Goal: Transaction & Acquisition: Purchase product/service

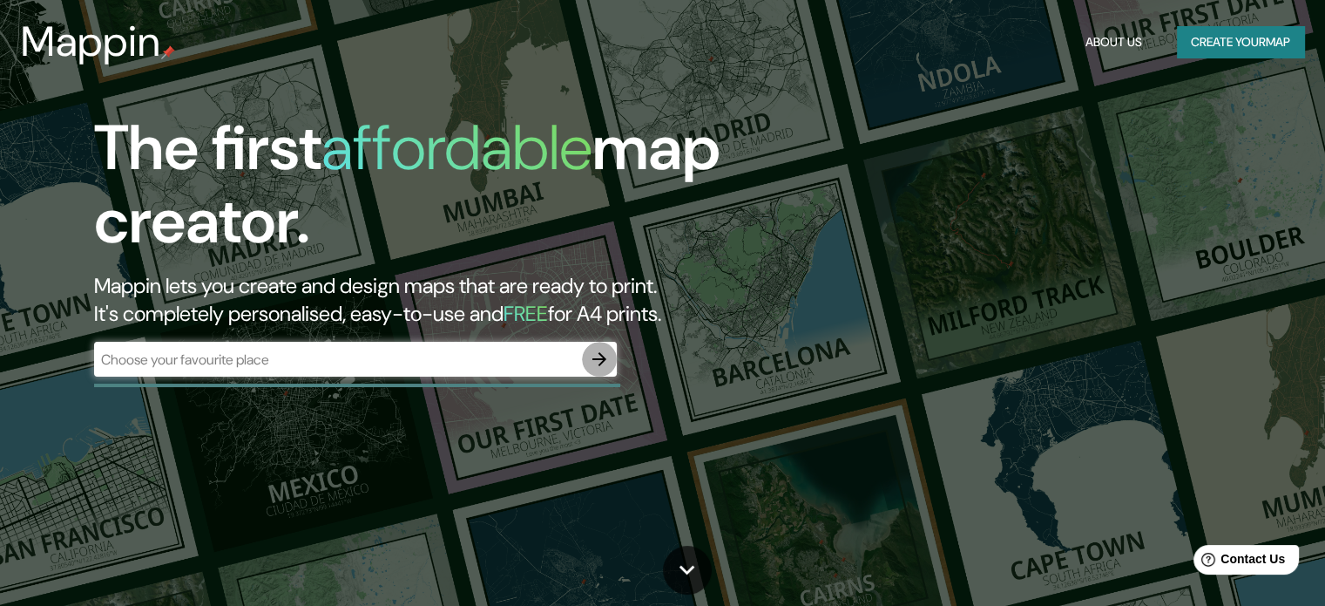
click at [598, 355] on icon "button" at bounding box center [599, 359] width 21 height 21
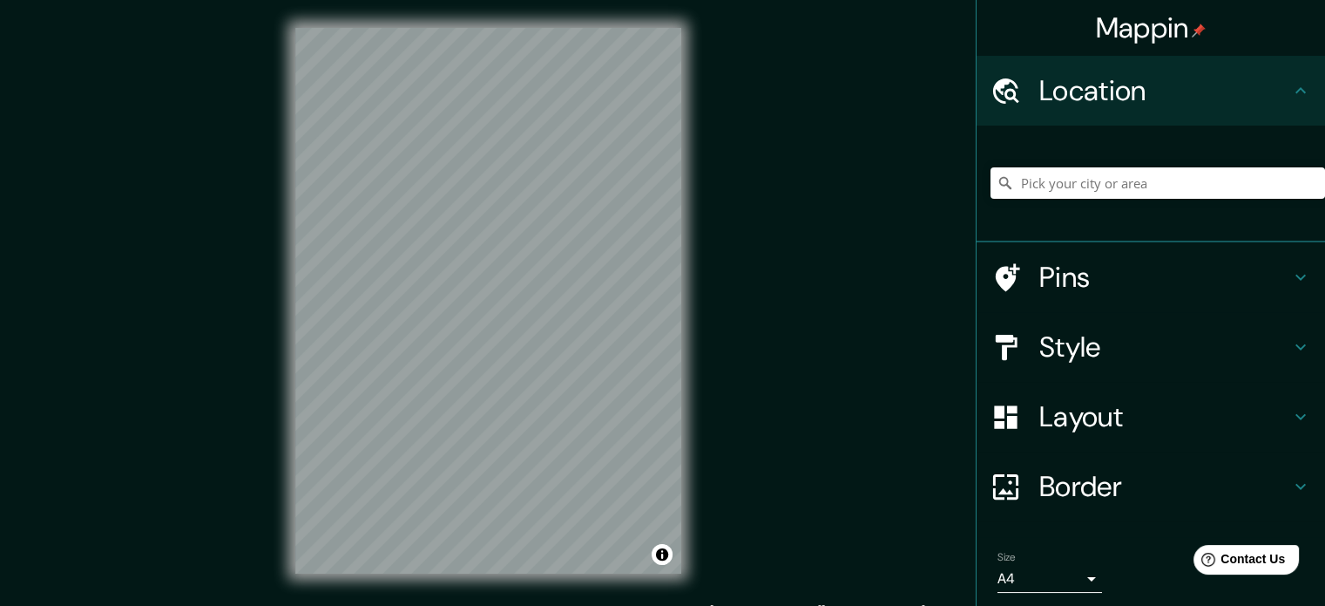
click at [695, 300] on div "© Mapbox © OpenStreetMap Improve this map" at bounding box center [489, 300] width 442 height 601
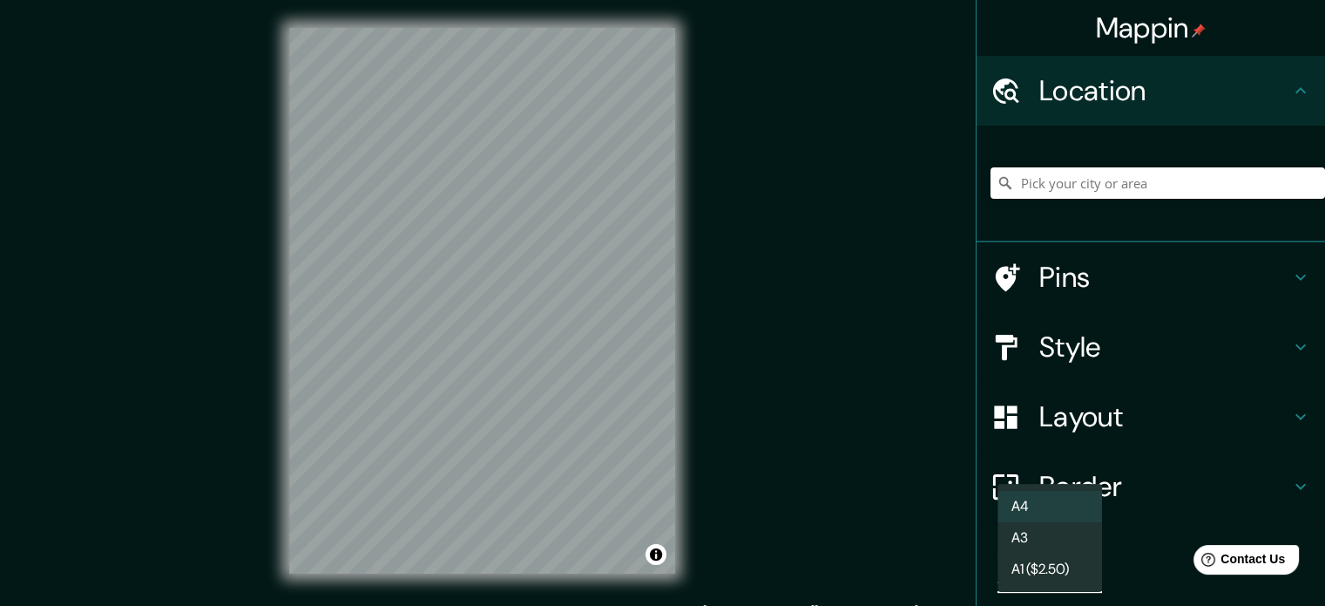
click at [1072, 571] on body "Mappin Location Pins Style Layout Border Choose a border. Hint : you can make l…" at bounding box center [662, 303] width 1325 height 606
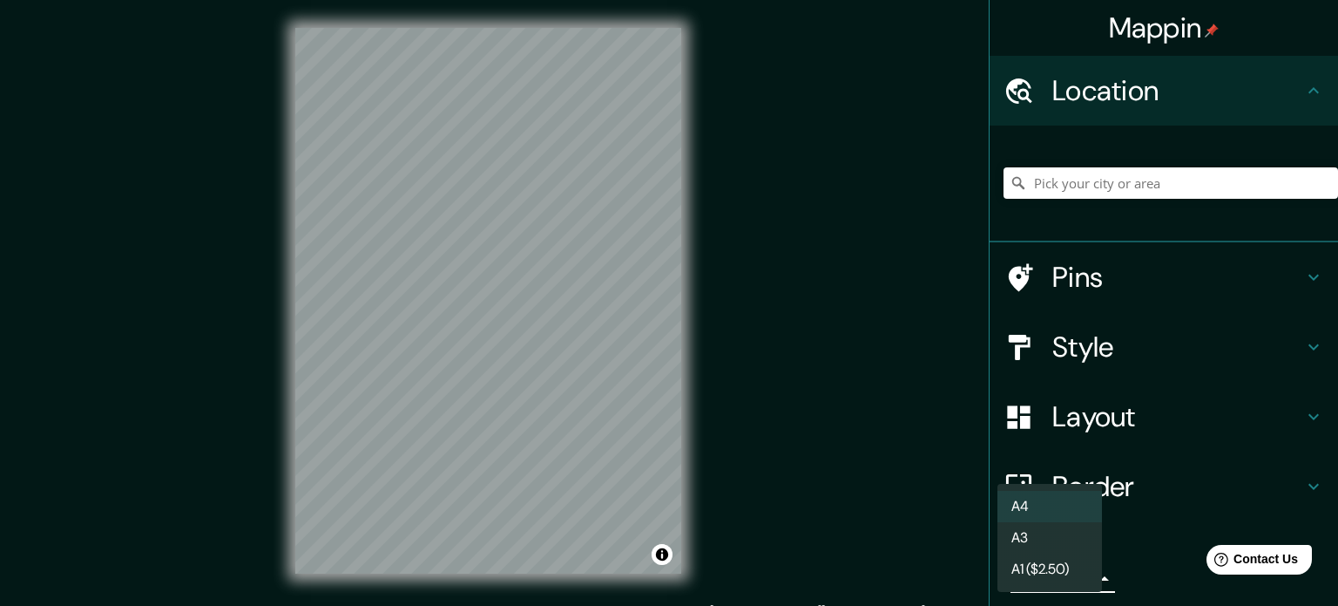
click at [1050, 563] on li "A1 ($2.50)" at bounding box center [1050, 568] width 105 height 31
click at [1074, 579] on body "Mappin Location Pins Style Layout Border Choose a border. Hint : you can make l…" at bounding box center [669, 303] width 1338 height 606
click at [1044, 510] on li "A4" at bounding box center [1050, 506] width 105 height 31
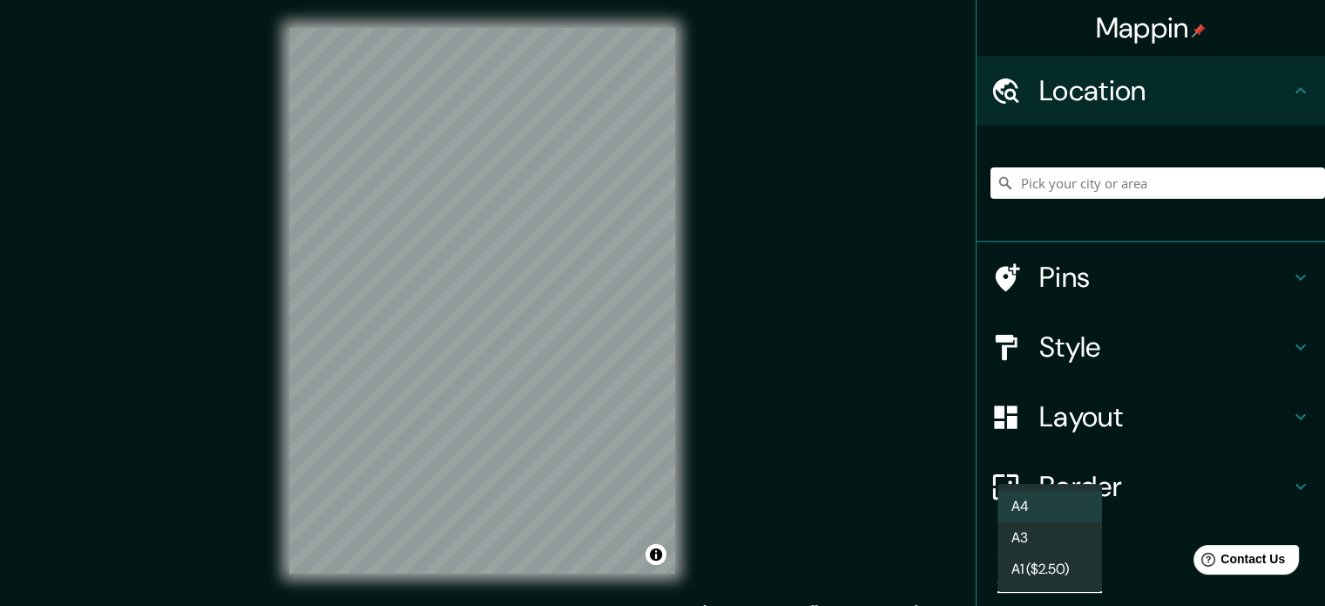
click at [1070, 580] on body "Mappin Location Pins Style Layout Border Choose a border. Hint : you can make l…" at bounding box center [662, 303] width 1325 height 606
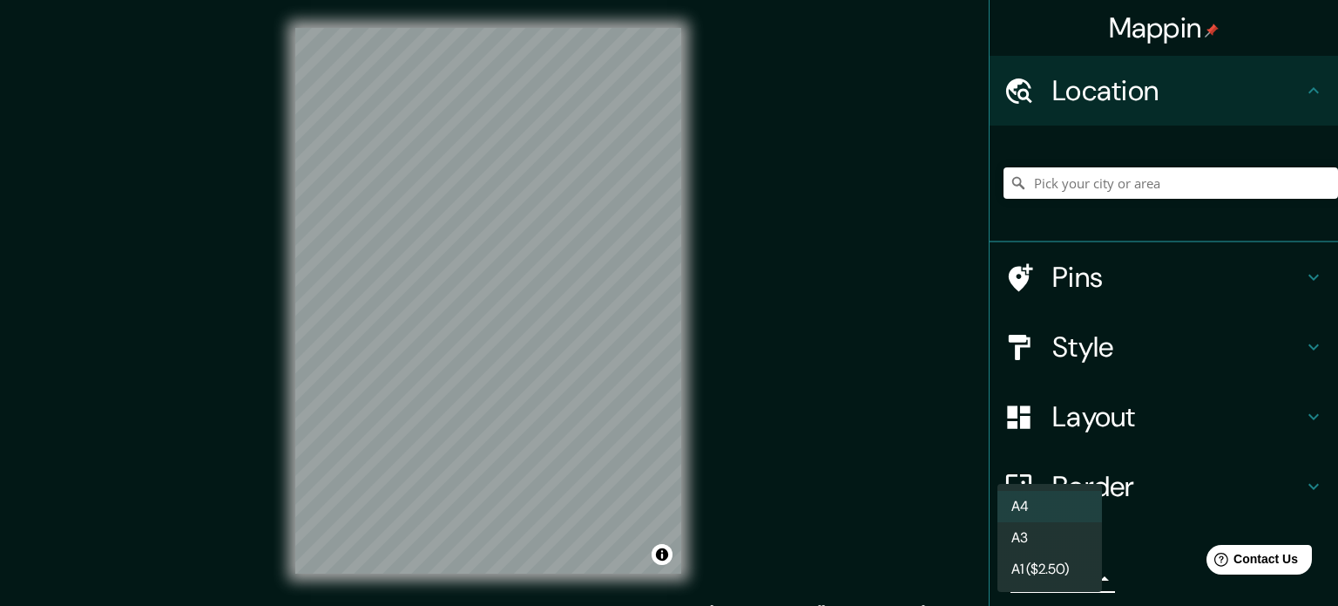
click at [1041, 545] on li "A3" at bounding box center [1050, 537] width 105 height 31
type input "a4"
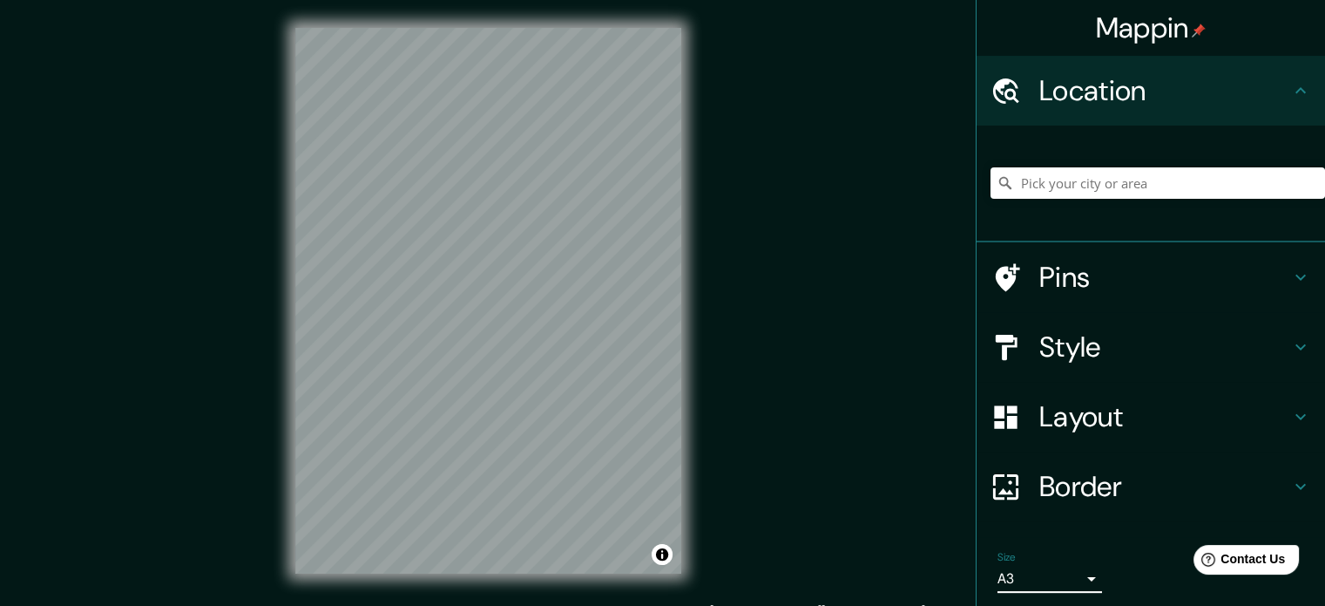
click at [1134, 473] on h4 "Border" at bounding box center [1165, 486] width 251 height 35
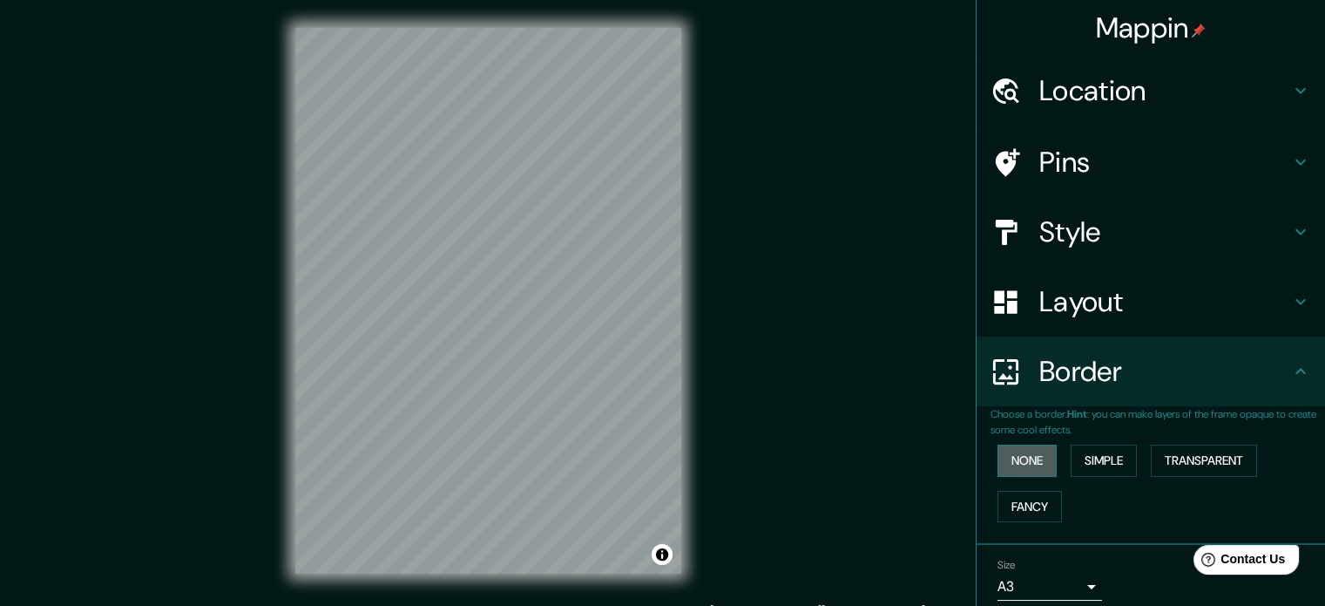
click at [1042, 462] on button "None" at bounding box center [1027, 460] width 59 height 32
click at [1085, 460] on button "Simple" at bounding box center [1104, 460] width 66 height 32
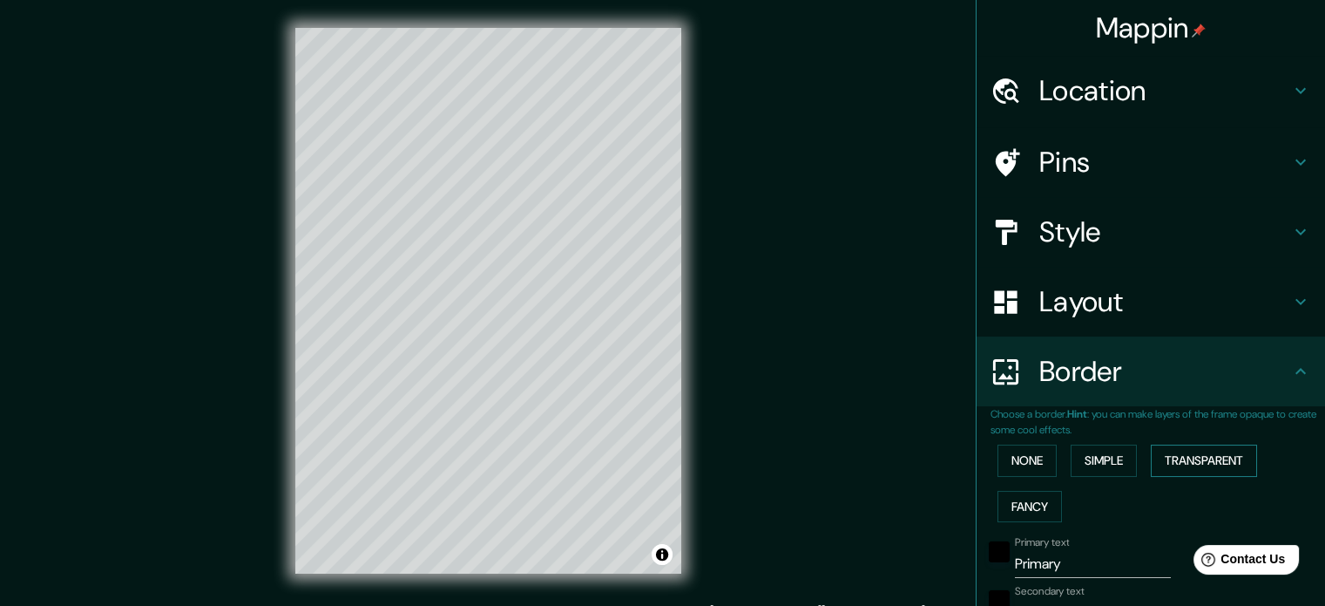
click at [1204, 463] on button "Transparent" at bounding box center [1204, 460] width 106 height 32
click at [1035, 507] on button "Fancy" at bounding box center [1030, 507] width 64 height 32
click at [1026, 463] on button "None" at bounding box center [1027, 460] width 59 height 32
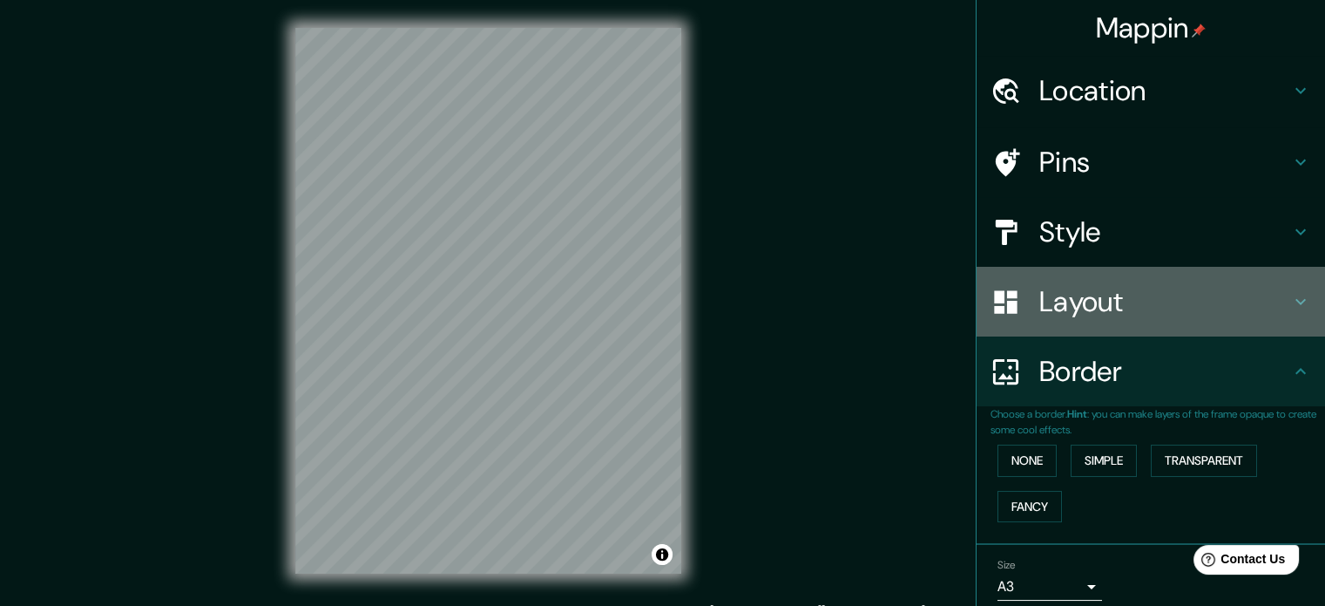
click at [1070, 313] on h4 "Layout" at bounding box center [1165, 301] width 251 height 35
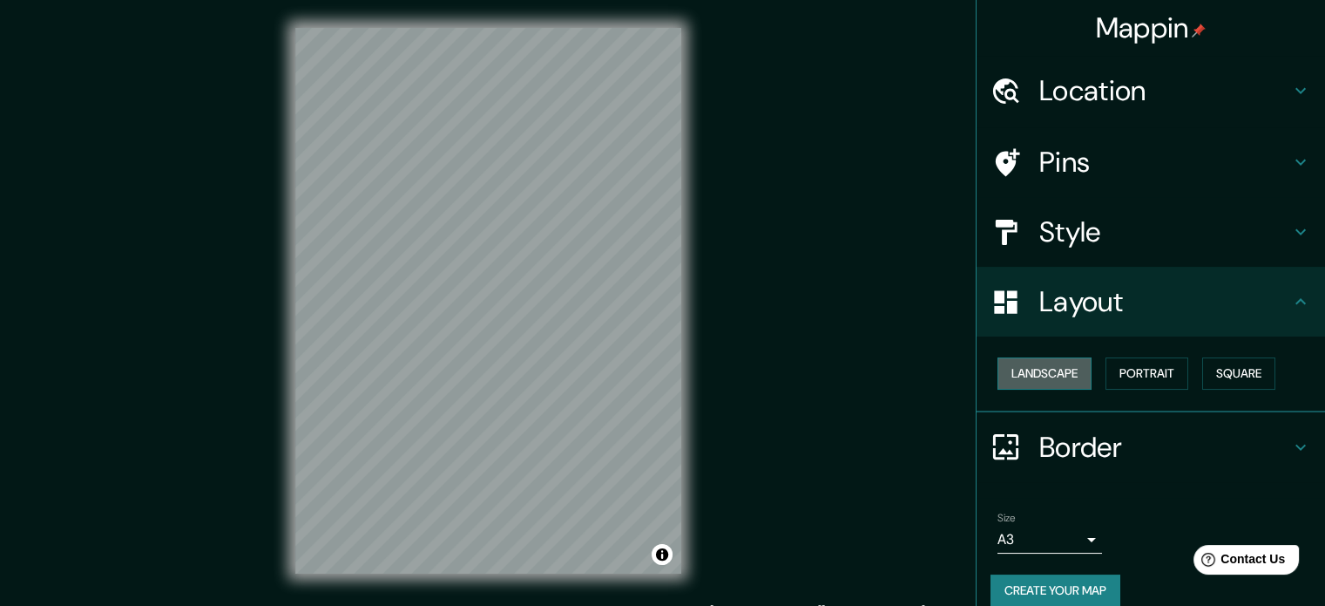
click at [1052, 374] on button "Landscape" at bounding box center [1045, 373] width 94 height 32
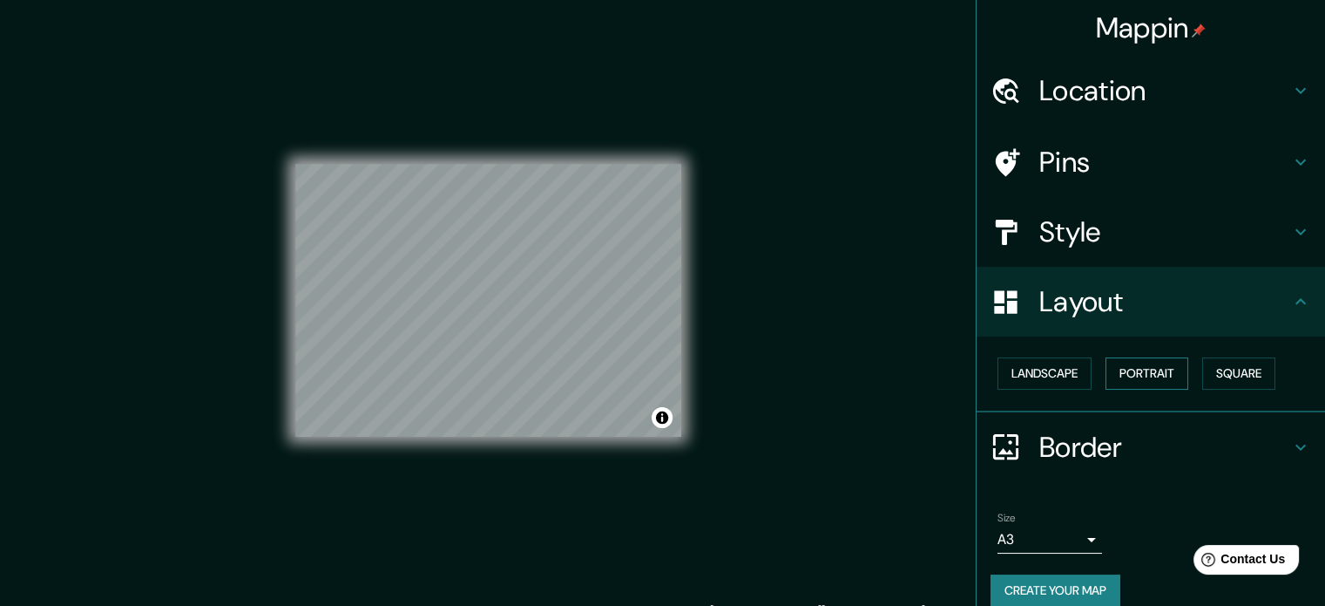
click at [1131, 369] on button "Portrait" at bounding box center [1147, 373] width 83 height 32
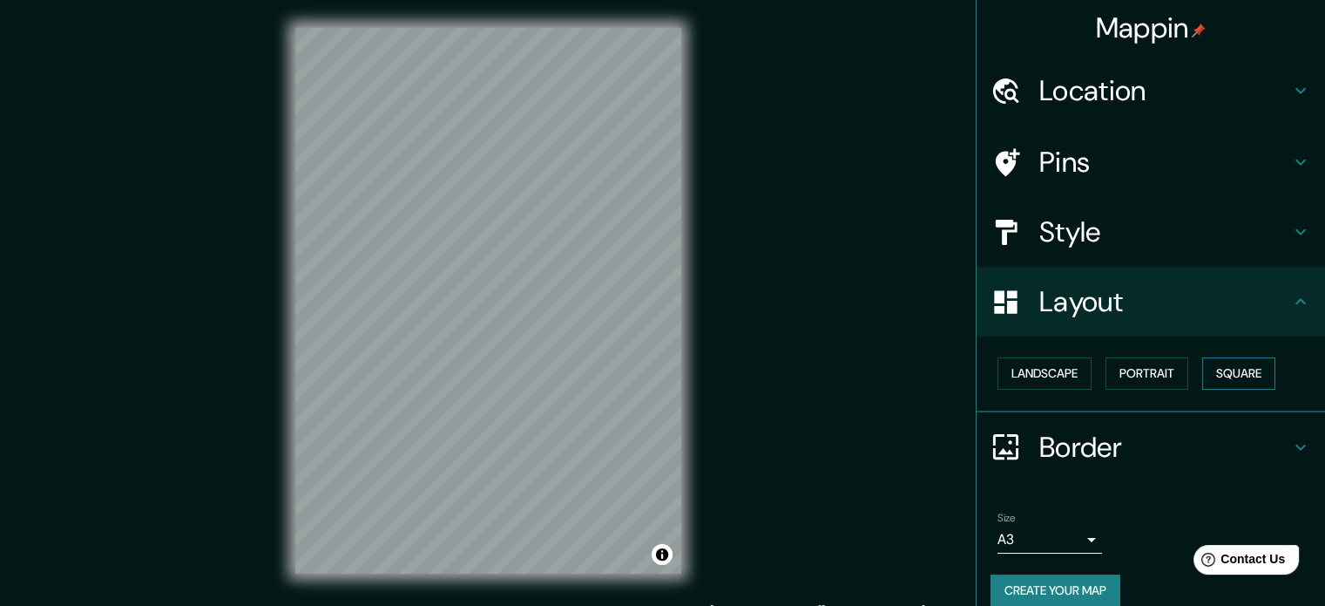
click at [1250, 376] on button "Square" at bounding box center [1239, 373] width 73 height 32
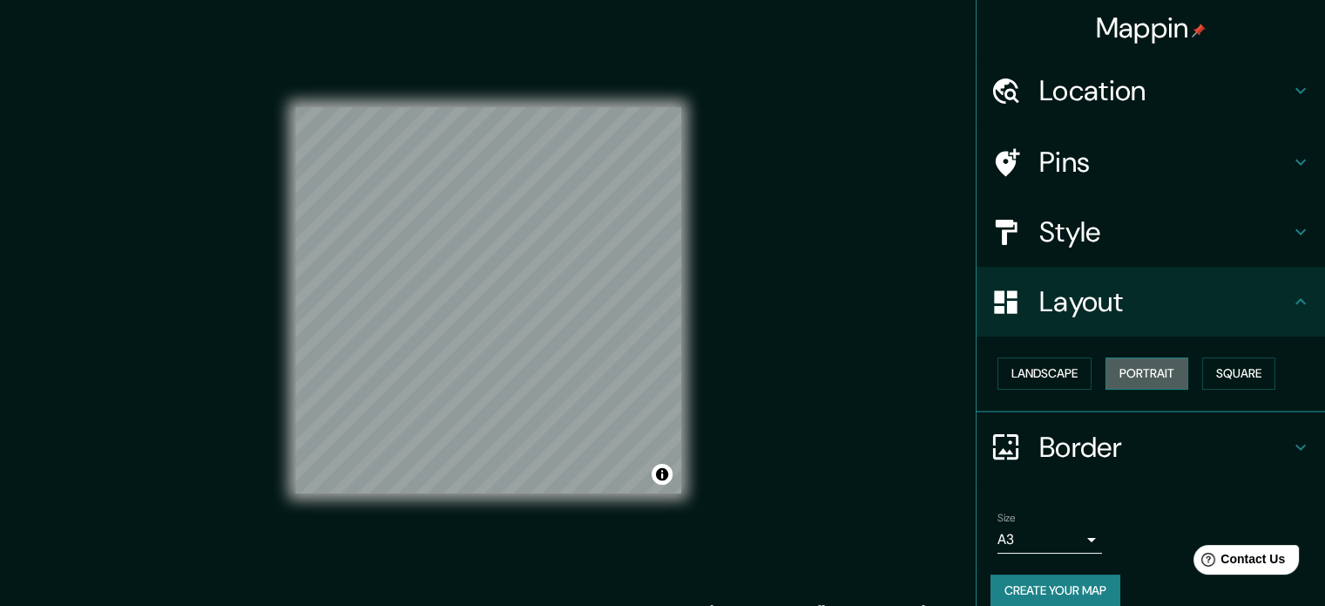
click at [1157, 368] on button "Portrait" at bounding box center [1147, 373] width 83 height 32
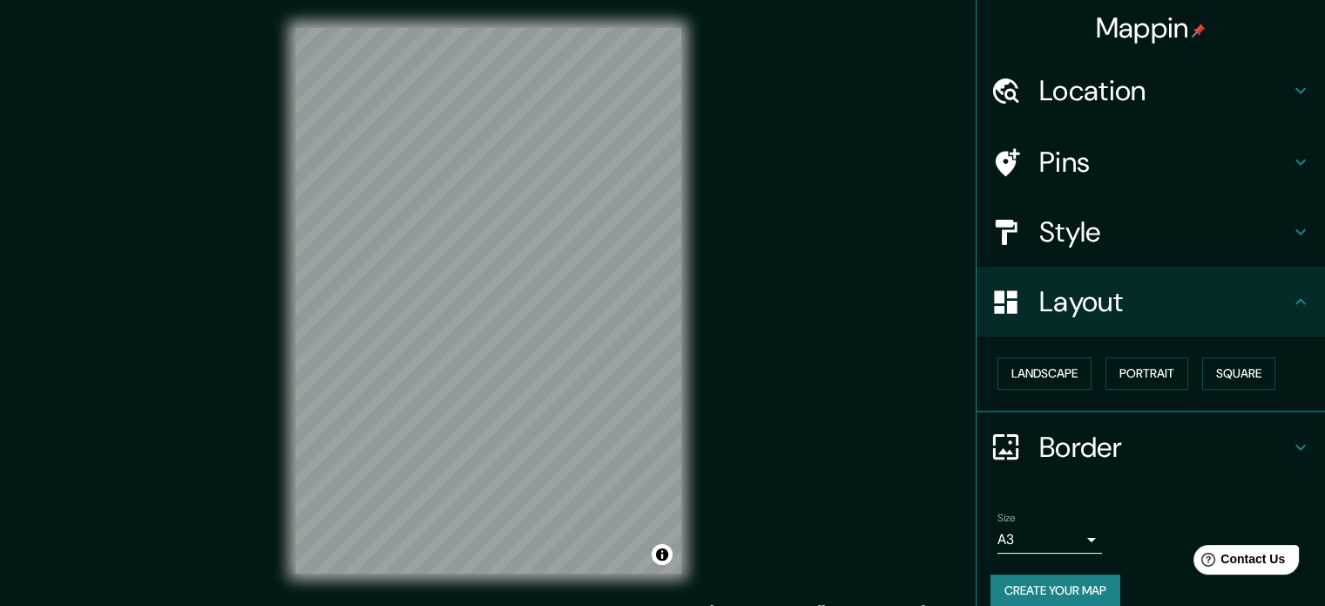
click at [1141, 235] on h4 "Style" at bounding box center [1165, 231] width 251 height 35
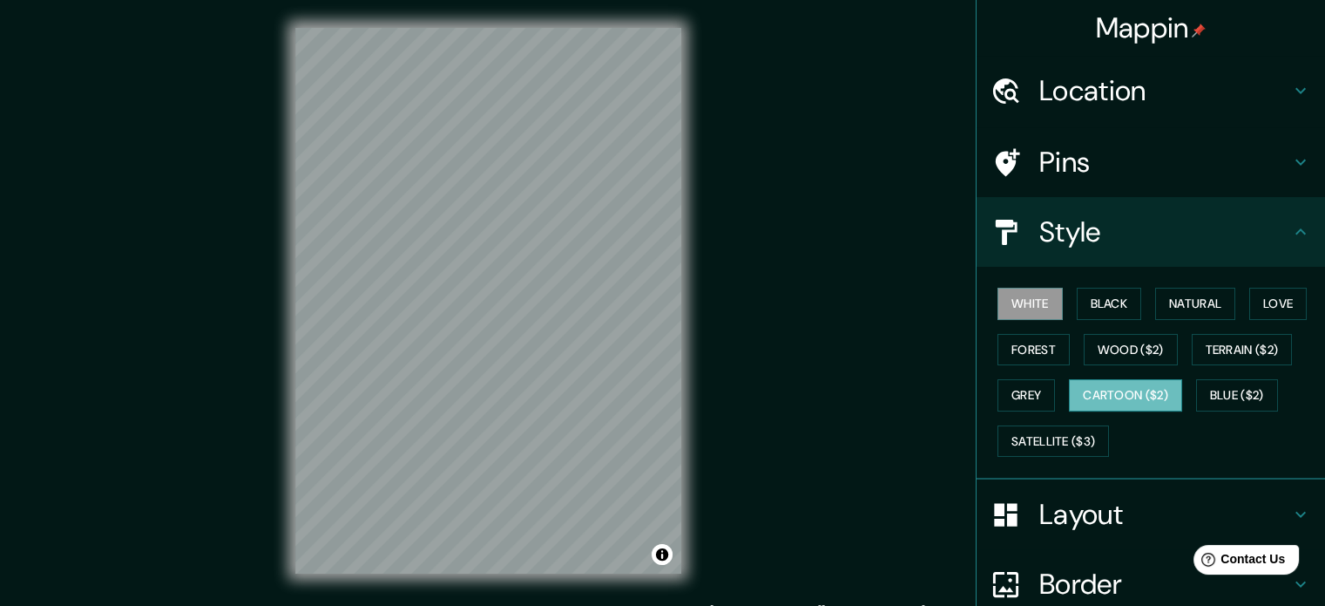
click at [1123, 393] on button "Cartoon ($2)" at bounding box center [1125, 395] width 113 height 32
click at [1220, 383] on button "Blue ($2)" at bounding box center [1237, 395] width 82 height 32
click at [1157, 388] on button "Cartoon ($2)" at bounding box center [1125, 395] width 113 height 32
click at [1223, 351] on button "Terrain ($2)" at bounding box center [1242, 350] width 101 height 32
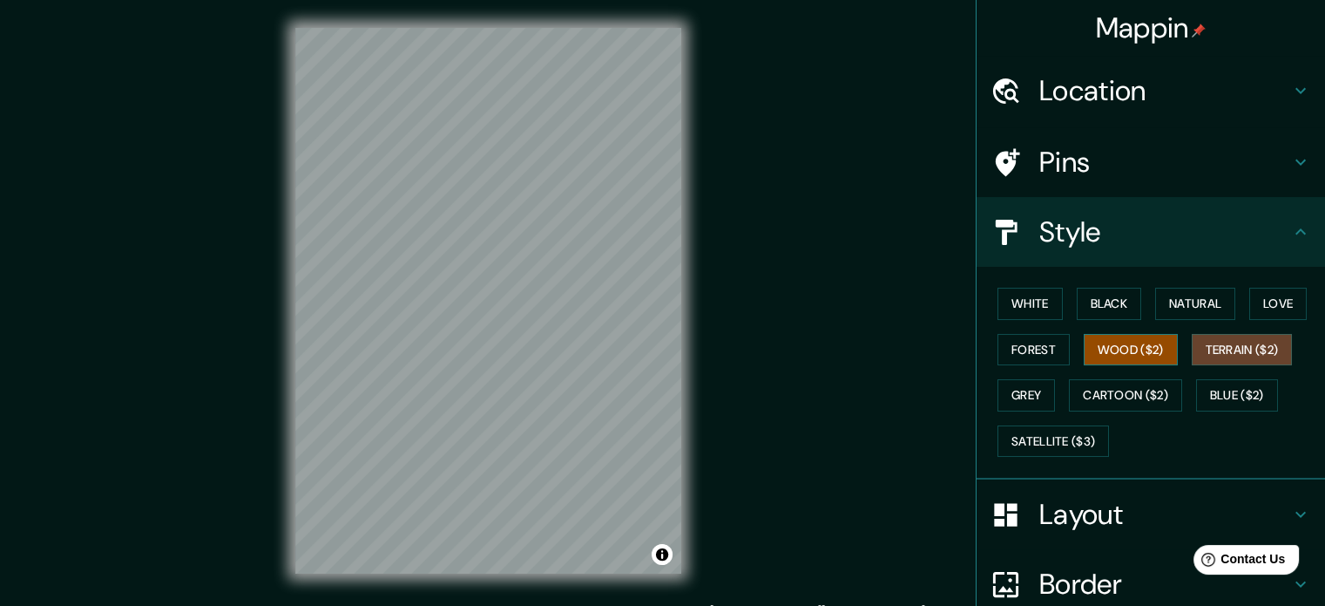
click at [1143, 348] on button "Wood ($2)" at bounding box center [1131, 350] width 94 height 32
click at [1028, 348] on button "Forest" at bounding box center [1034, 350] width 72 height 32
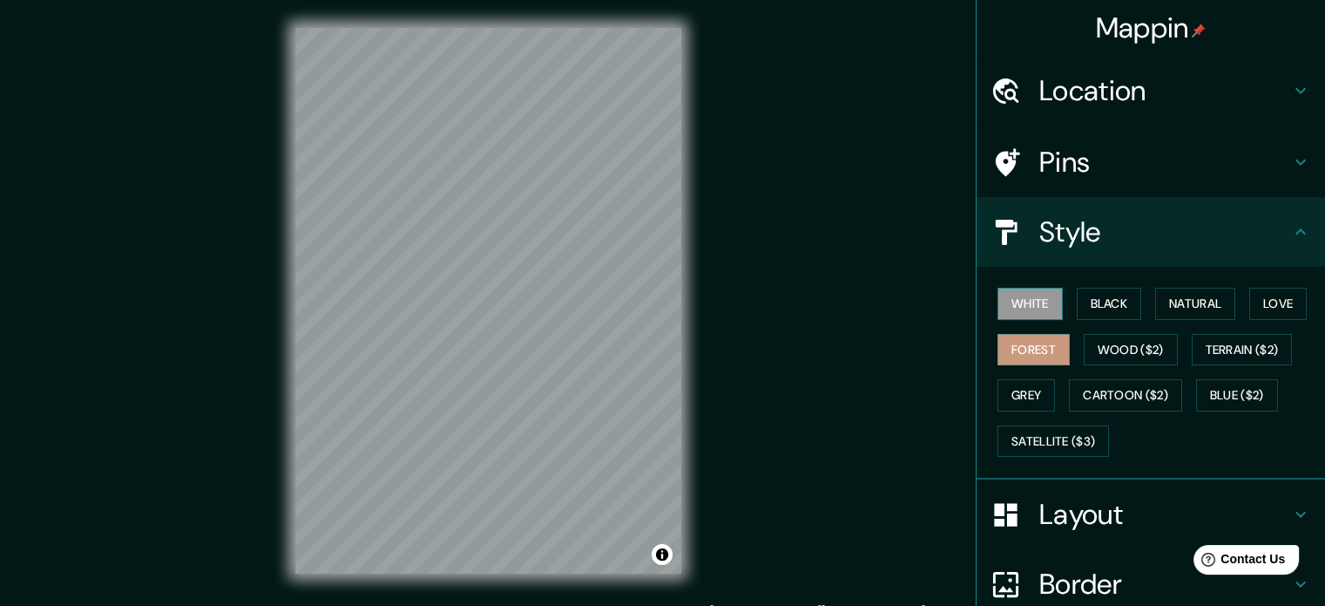
click at [1021, 301] on button "White" at bounding box center [1030, 304] width 65 height 32
click at [1121, 301] on button "Black" at bounding box center [1109, 304] width 65 height 32
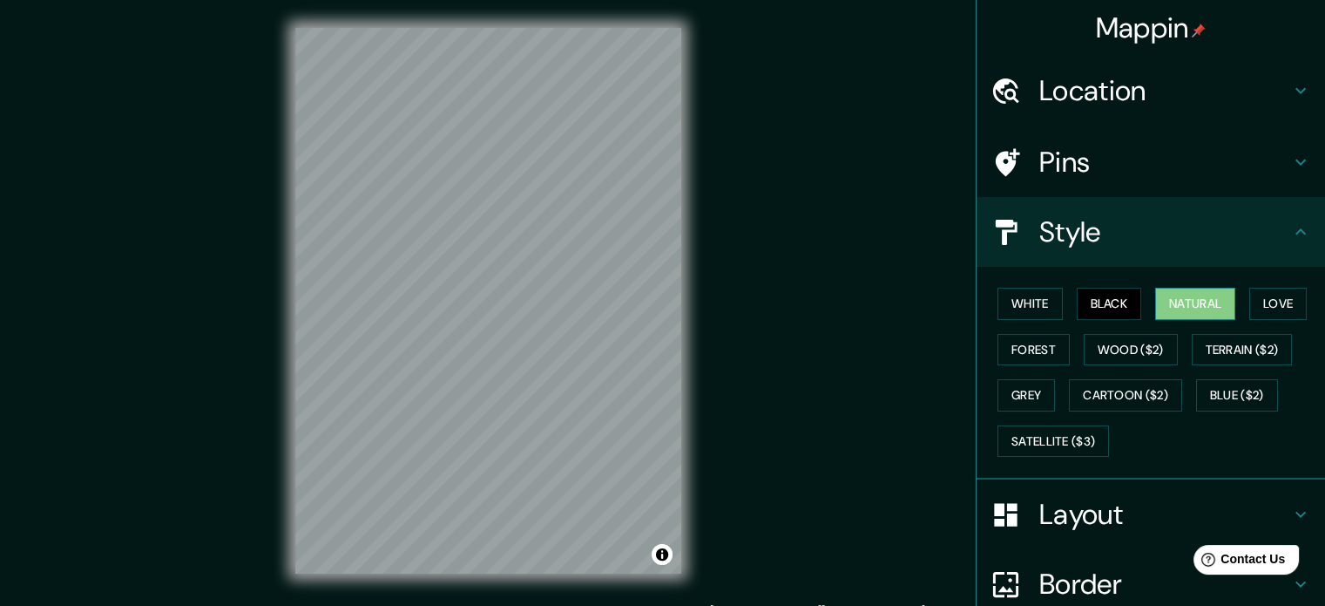
click at [1210, 304] on button "Natural" at bounding box center [1195, 304] width 80 height 32
click at [1296, 303] on button "Love" at bounding box center [1279, 304] width 58 height 32
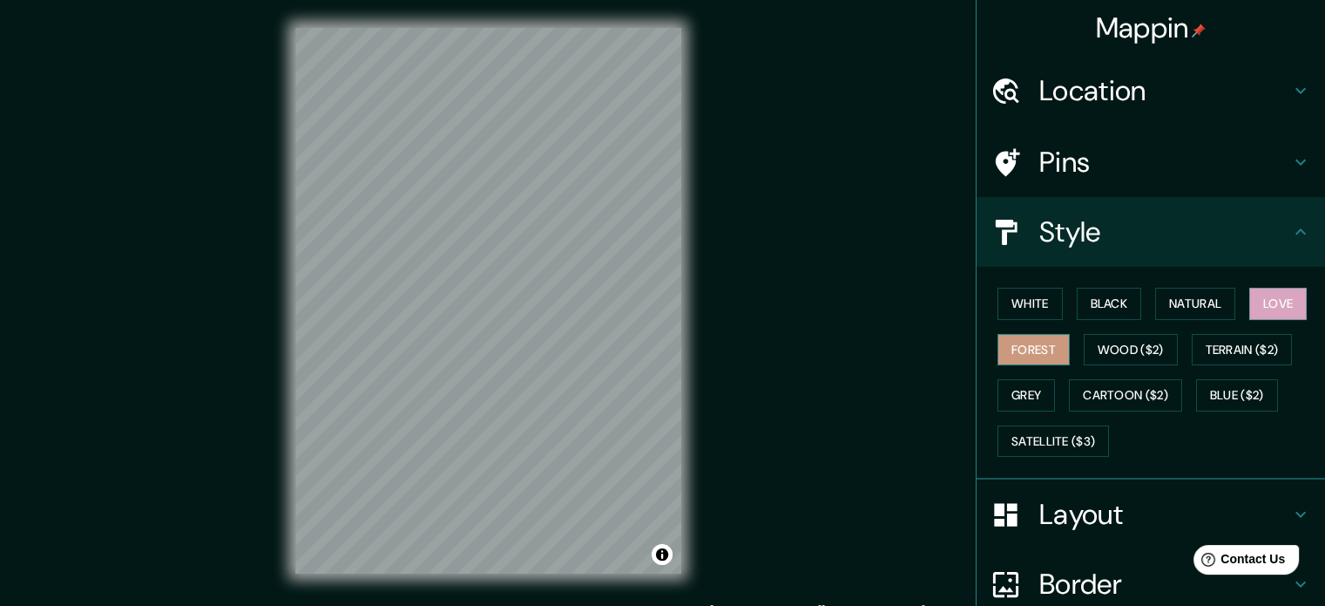
click at [1014, 354] on button "Forest" at bounding box center [1034, 350] width 72 height 32
click at [1016, 299] on button "White" at bounding box center [1030, 304] width 65 height 32
